Goal: Find specific page/section

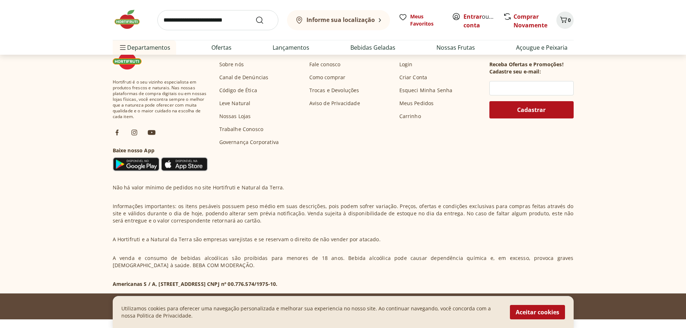
scroll to position [2125, 0]
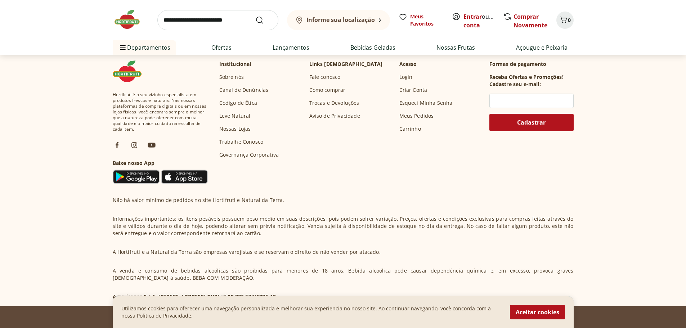
click at [153, 146] on img at bounding box center [151, 145] width 9 height 9
click at [153, 144] on img at bounding box center [151, 145] width 9 height 9
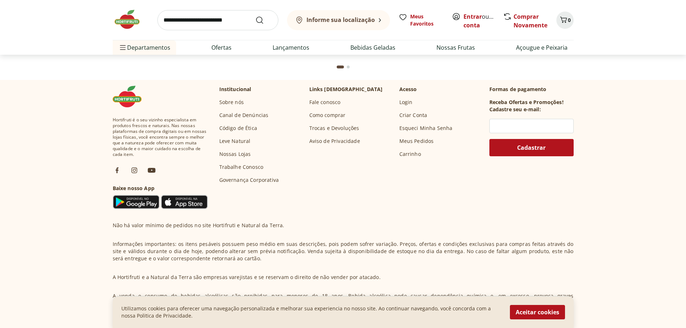
scroll to position [2089, 0]
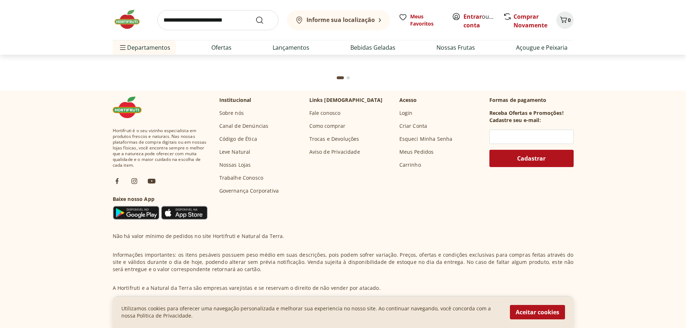
click at [236, 114] on link "Sobre nós" at bounding box center [231, 113] width 24 height 7
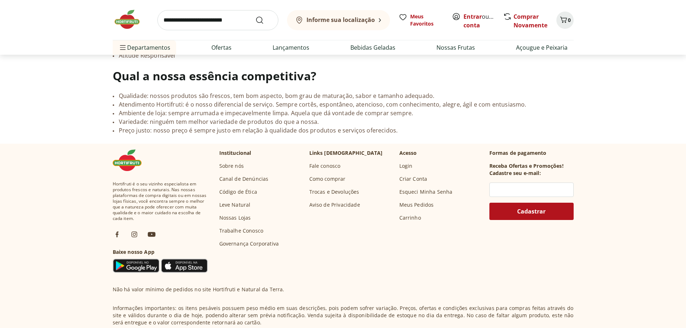
scroll to position [648, 0]
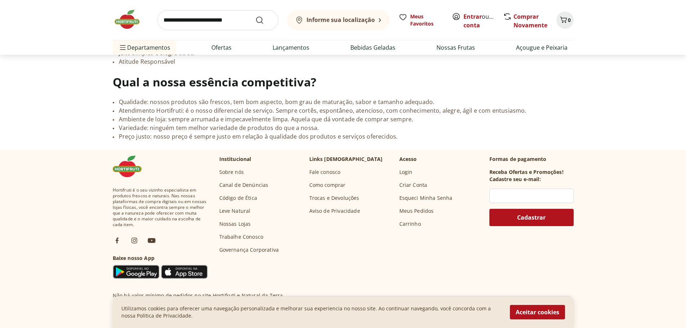
click at [243, 220] on link "Nossas Lojas" at bounding box center [235, 223] width 32 height 7
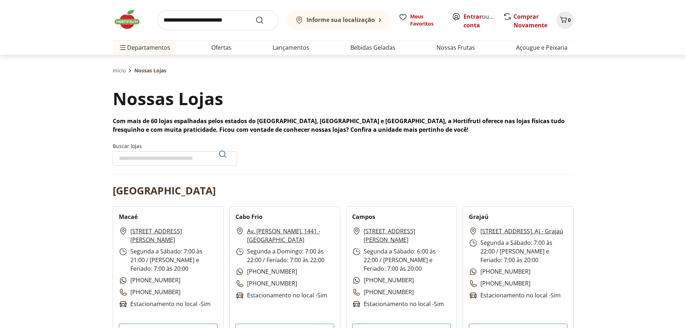
click at [174, 154] on input "Buscar lojas" at bounding box center [175, 158] width 124 height 14
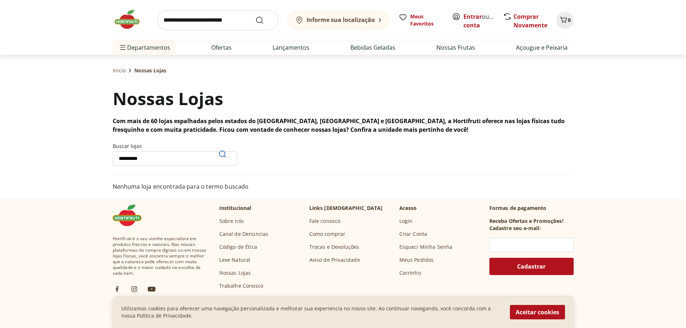
click at [185, 158] on input "**********" at bounding box center [175, 158] width 124 height 14
type input "*"
click at [185, 158] on input "Buscar lojas" at bounding box center [175, 158] width 124 height 14
click at [223, 155] on icon "Pesquisar" at bounding box center [222, 154] width 9 height 9
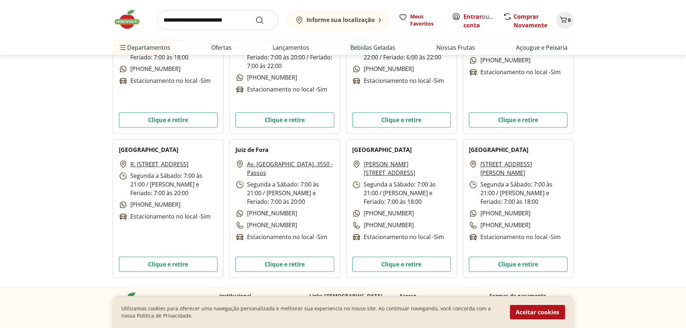
scroll to position [2233, 0]
